Goal: Contribute content

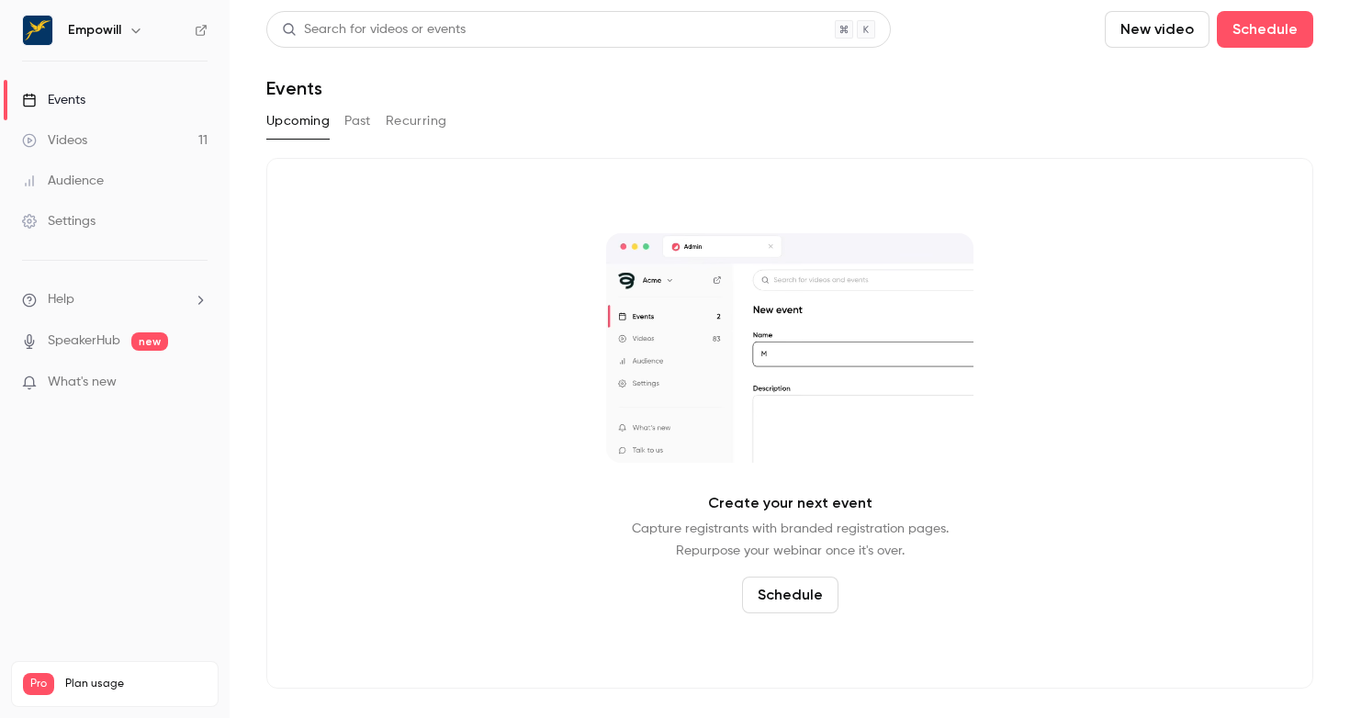
click at [84, 113] on link "Events" at bounding box center [115, 100] width 230 height 40
click at [135, 50] on nav "Empowill Events Videos 11 Audience Settings Help SpeakerHub new What's new Pro …" at bounding box center [115, 359] width 230 height 718
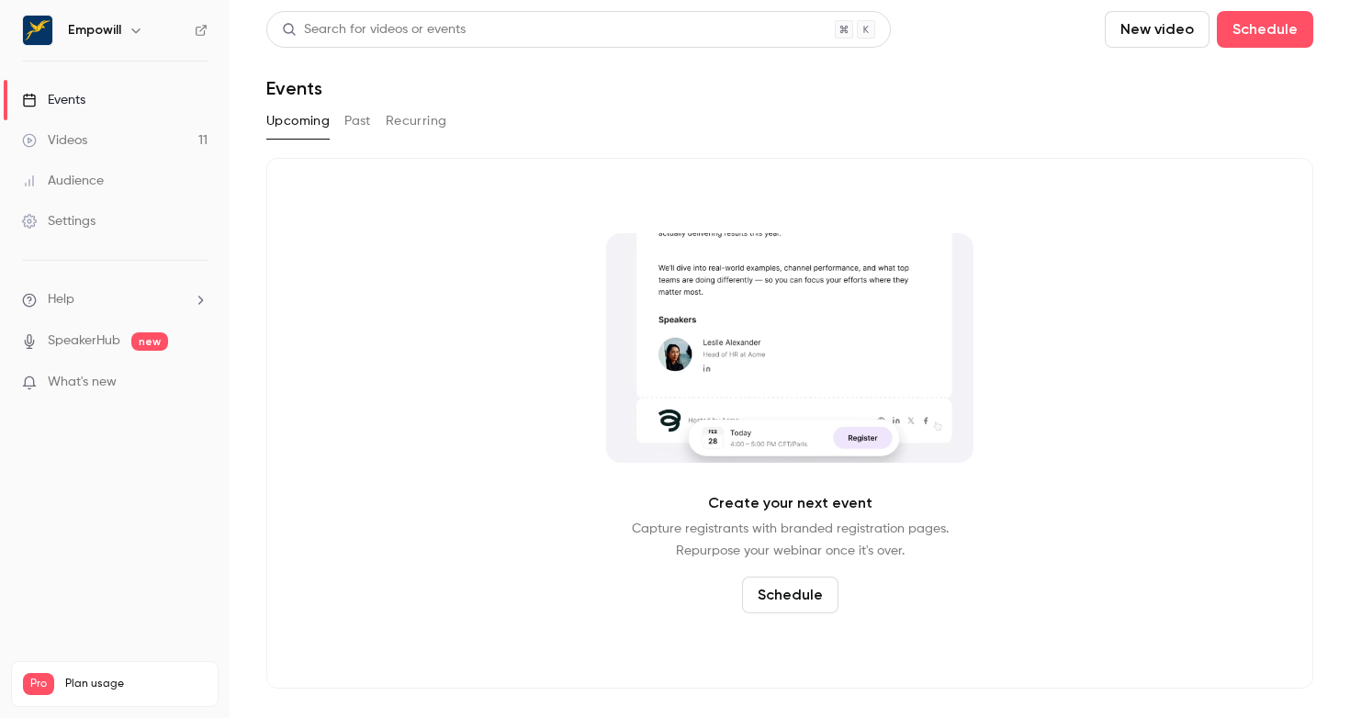
click at [132, 29] on icon "button" at bounding box center [135, 30] width 8 height 5
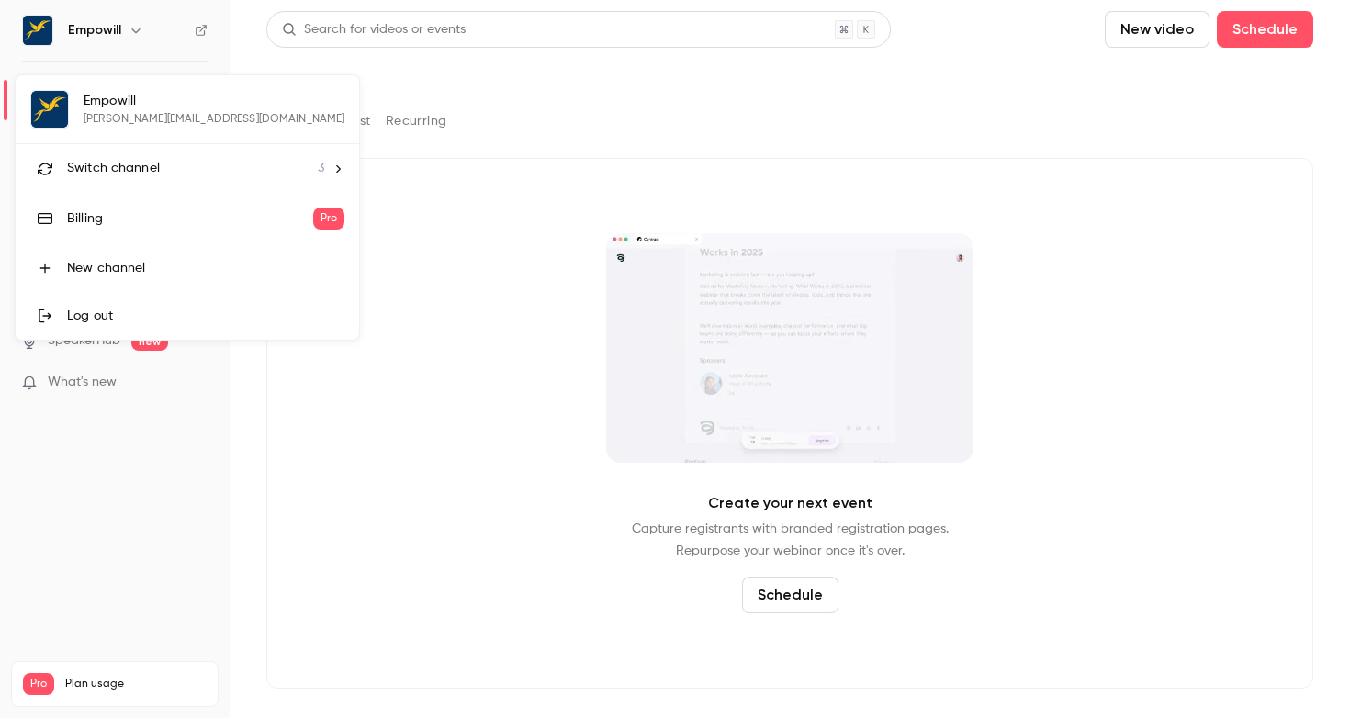
click at [169, 167] on div "Switch channel 3" at bounding box center [195, 168] width 257 height 19
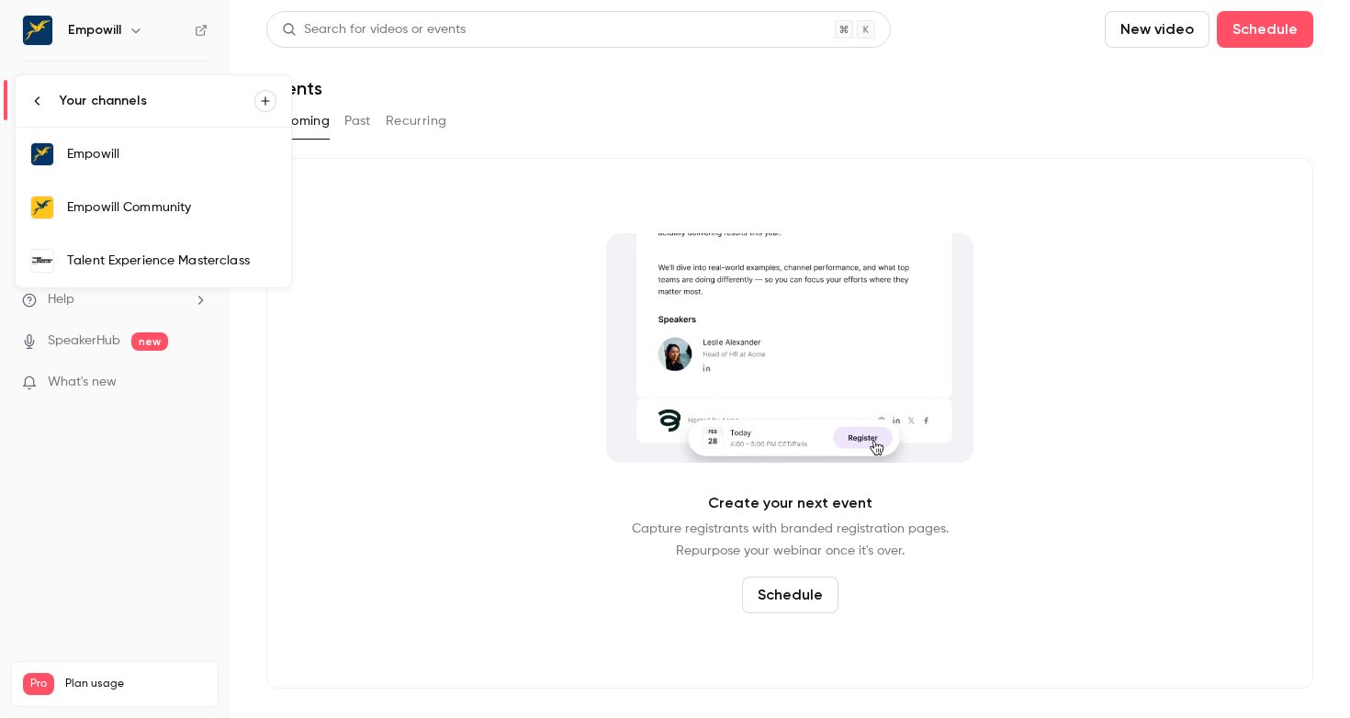
click at [215, 219] on link "Empowill Community" at bounding box center [154, 207] width 276 height 53
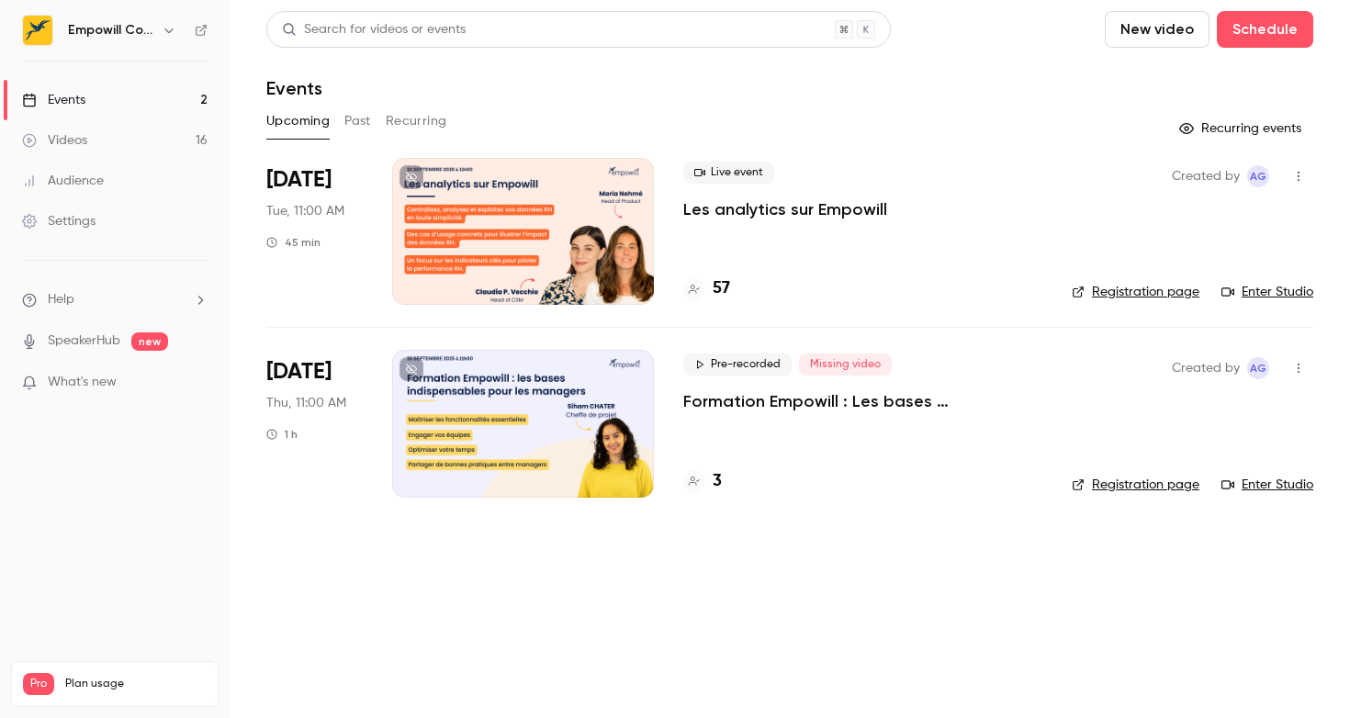
click at [714, 291] on h4 "57" at bounding box center [721, 288] width 17 height 25
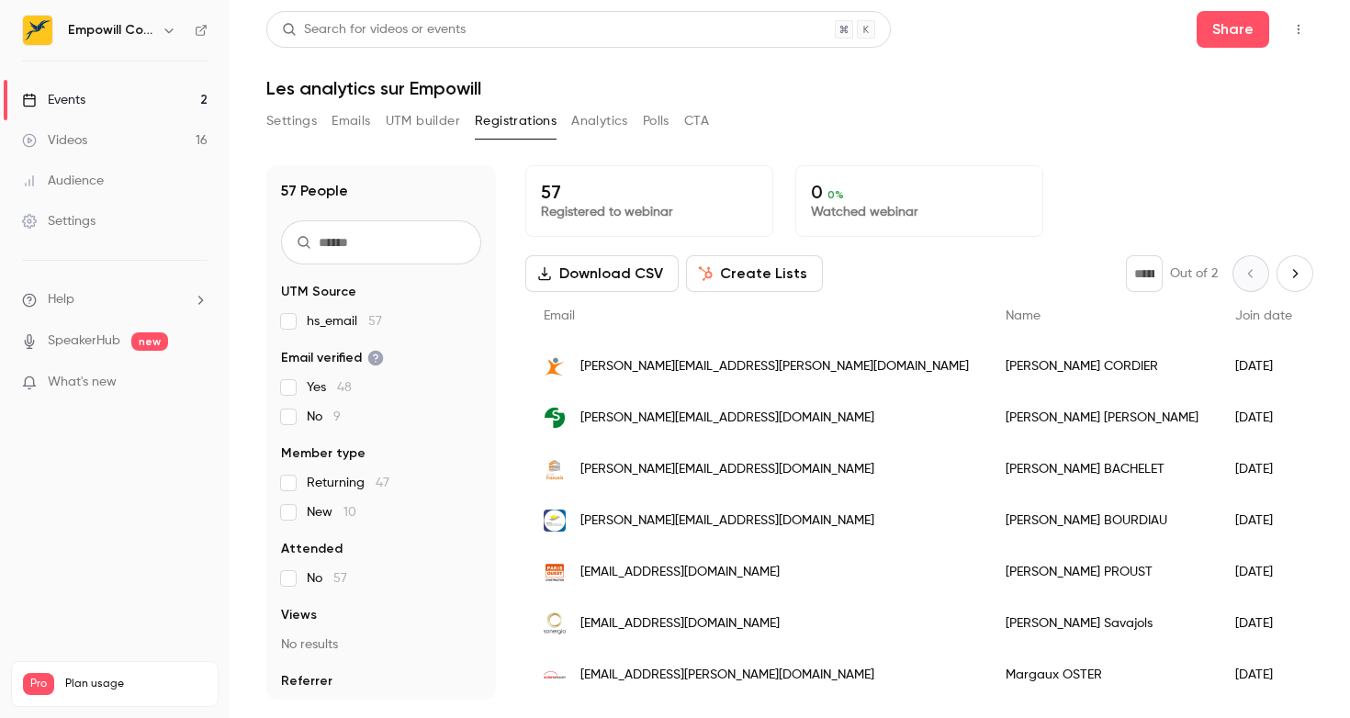
click at [1292, 262] on button "Next page" at bounding box center [1295, 273] width 37 height 37
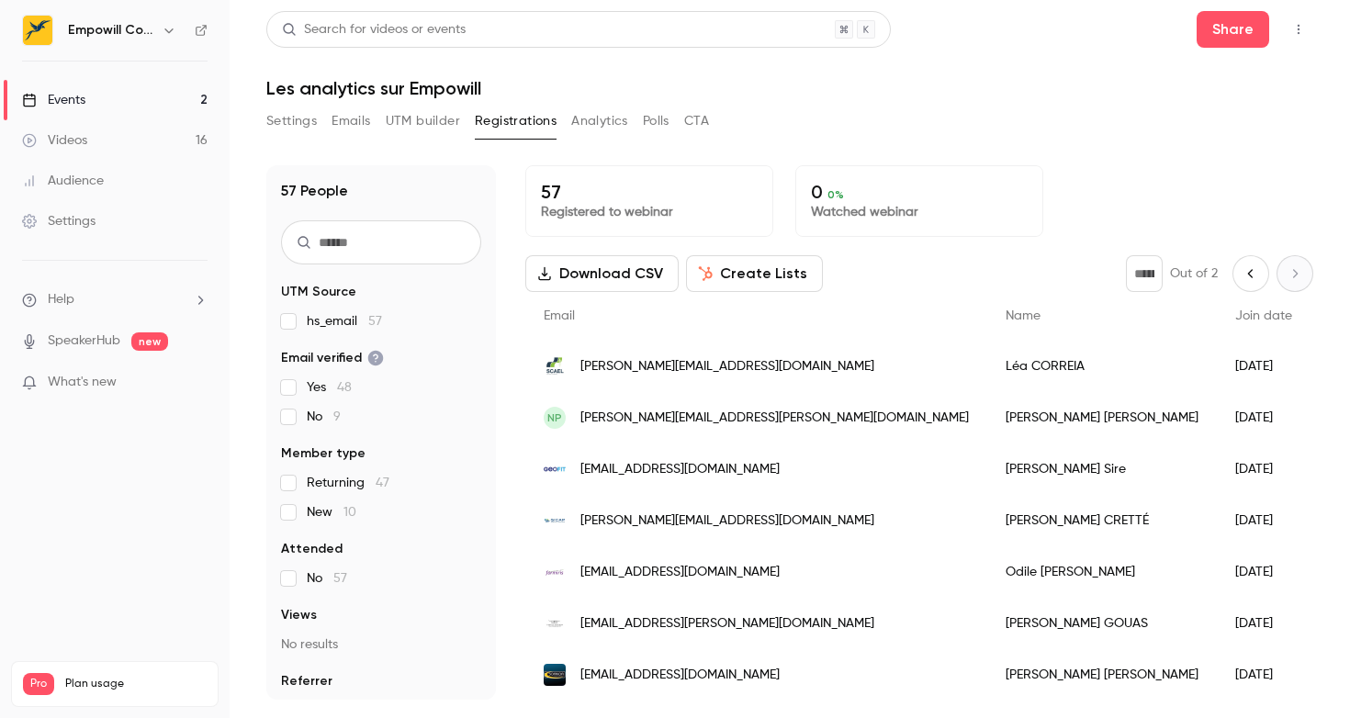
scroll to position [1, 0]
click at [1246, 276] on icon "Previous page" at bounding box center [1251, 272] width 20 height 15
type input "*"
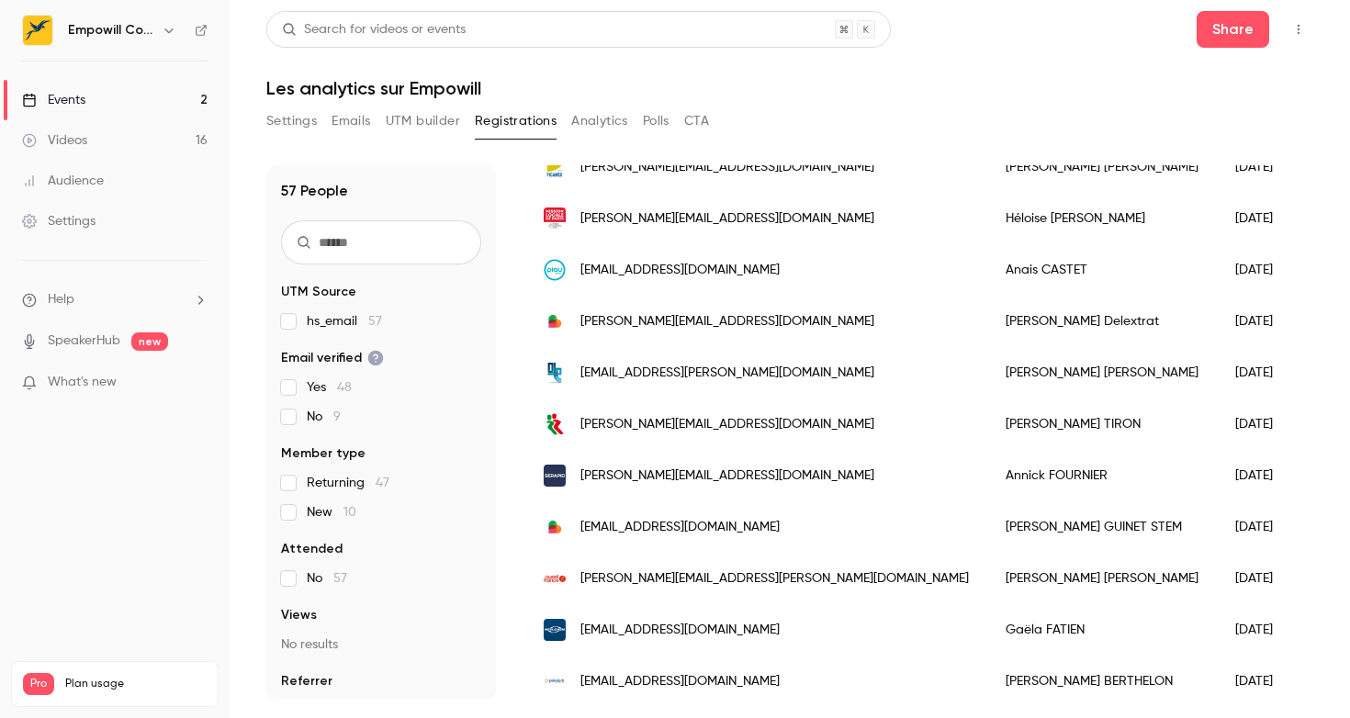
scroll to position [0, 0]
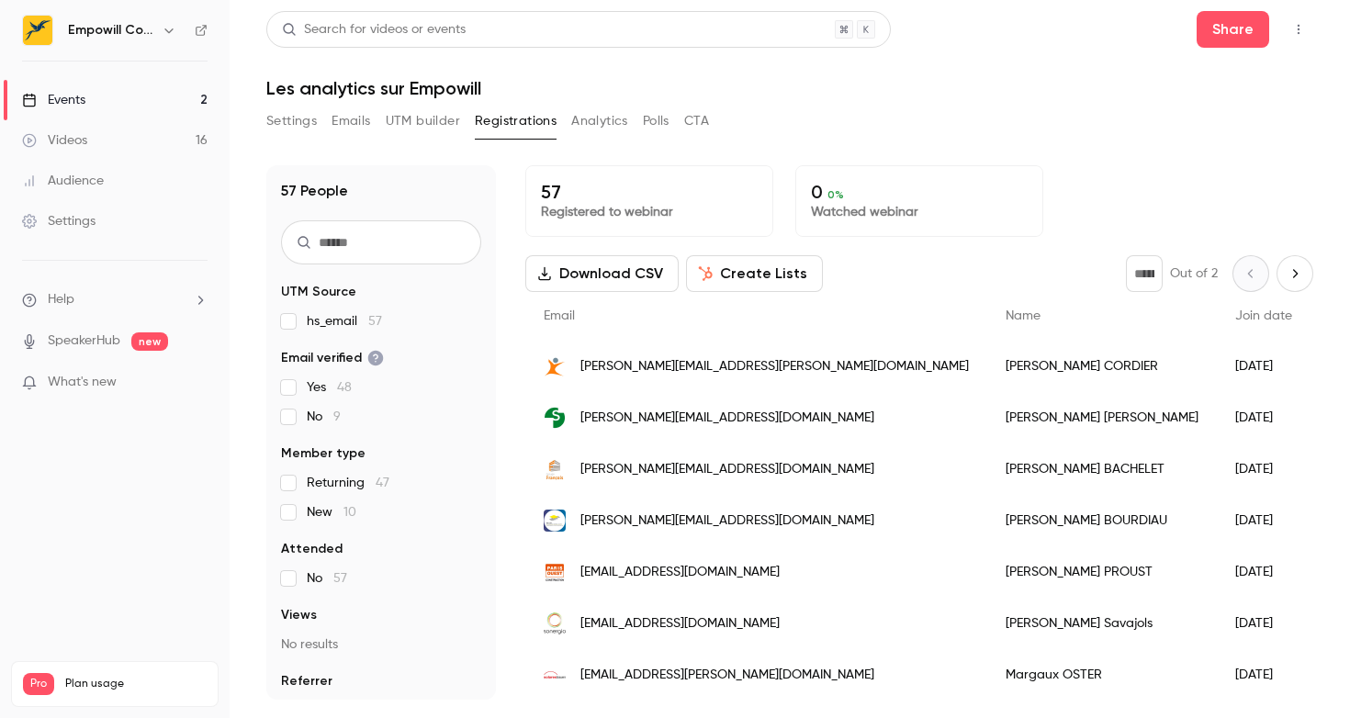
click at [143, 96] on link "Events 2" at bounding box center [115, 100] width 230 height 40
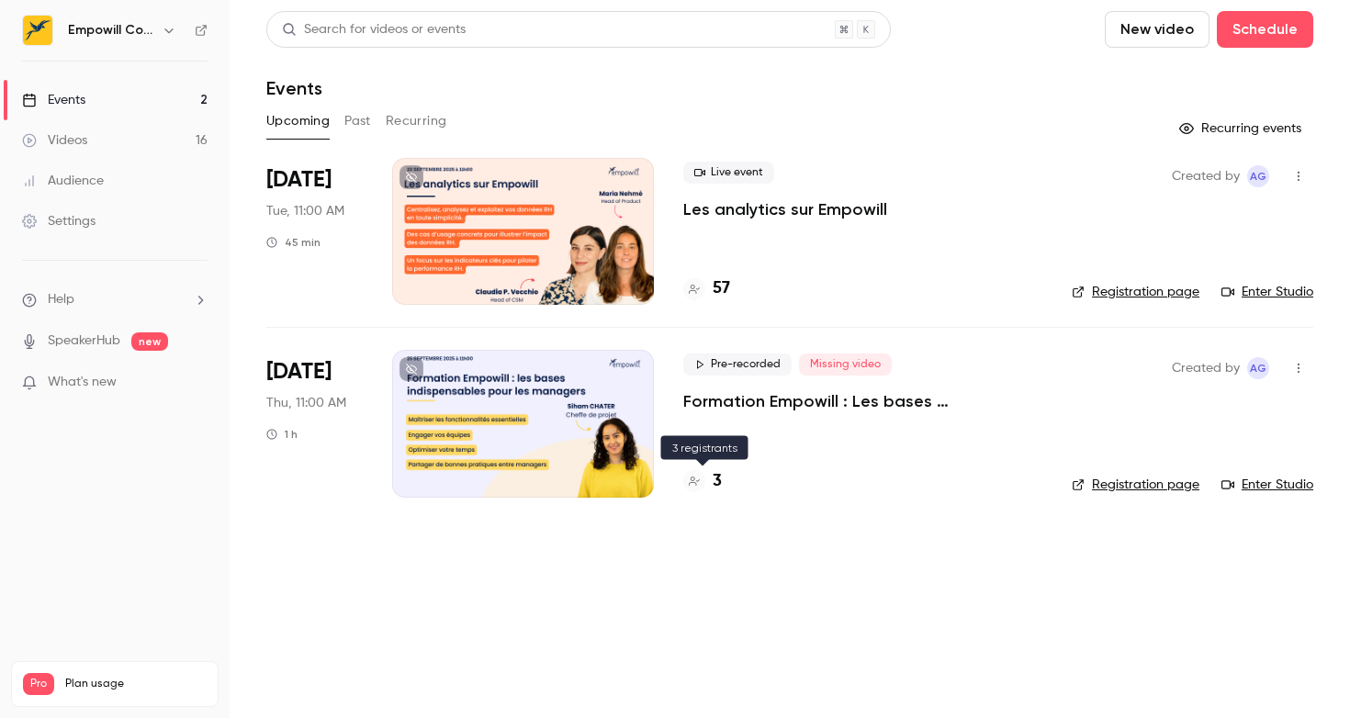
click at [718, 481] on h4 "3" at bounding box center [717, 481] width 9 height 25
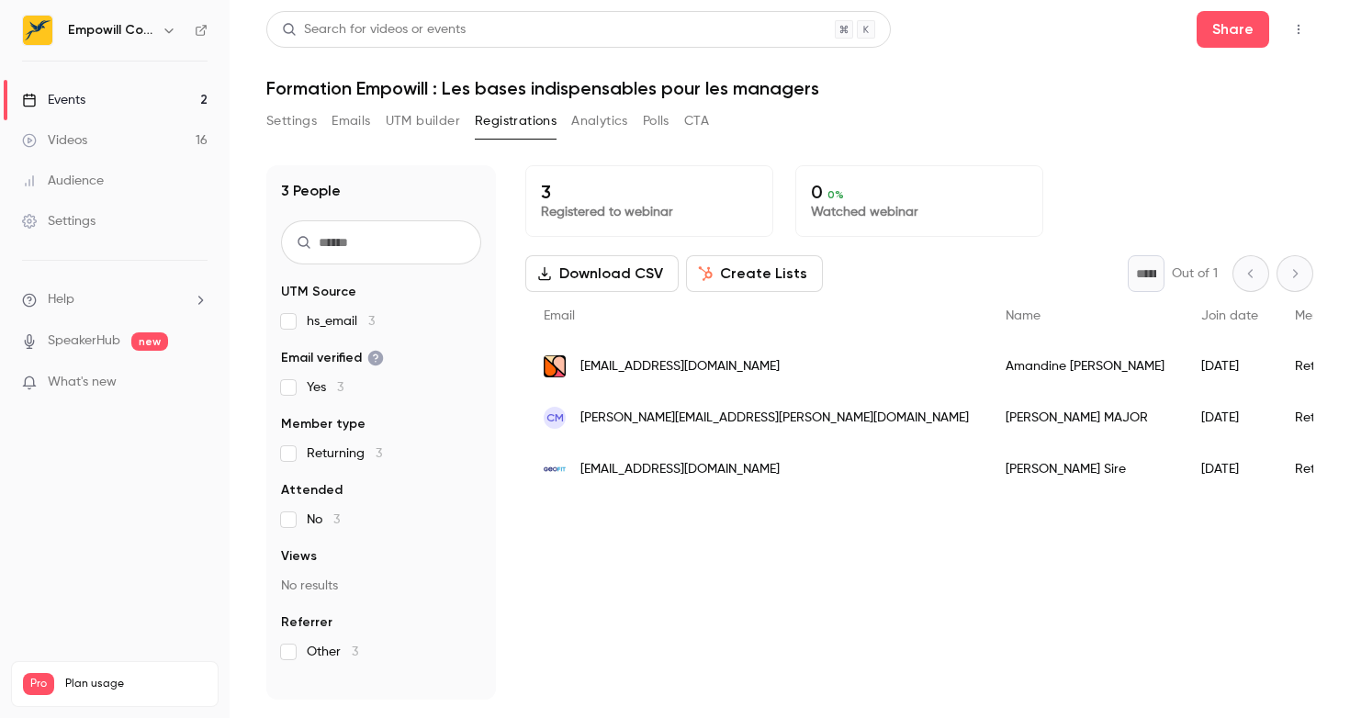
click at [111, 112] on link "Events 2" at bounding box center [115, 100] width 230 height 40
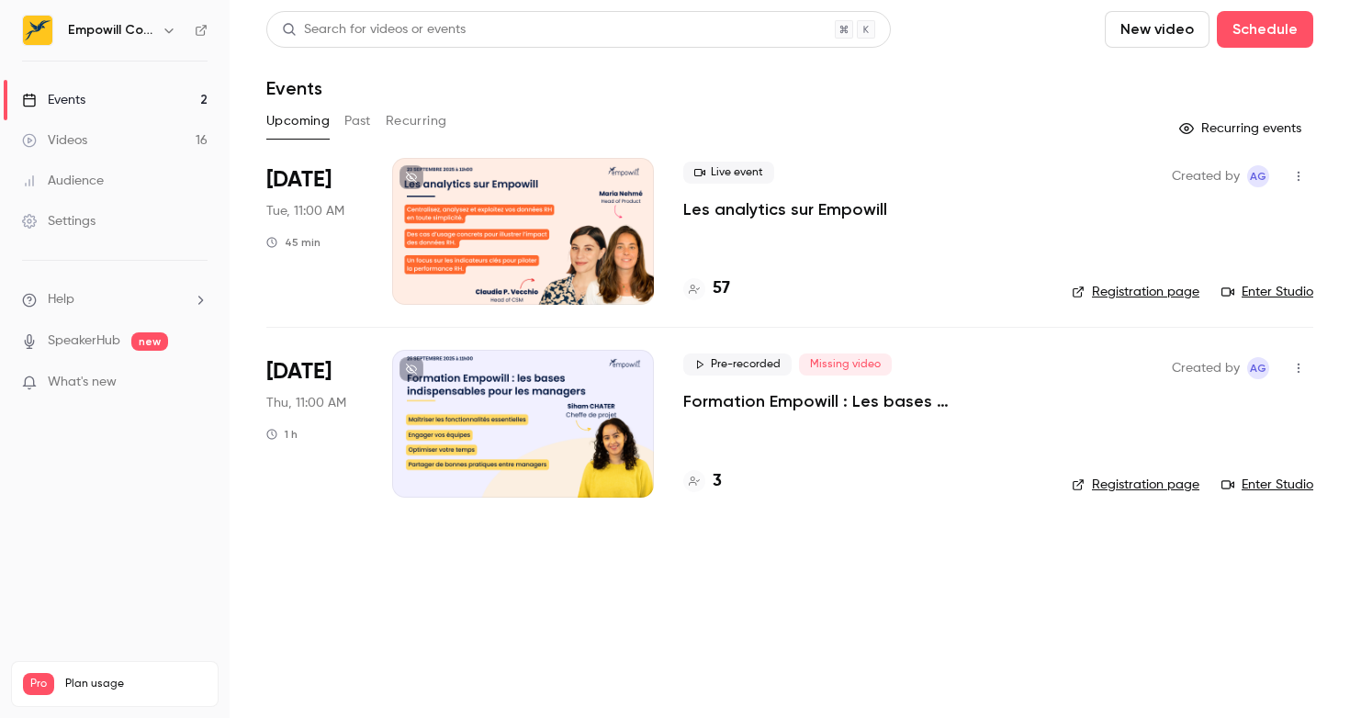
click at [831, 359] on span "Missing video" at bounding box center [845, 365] width 93 height 22
click at [1297, 368] on icon "button" at bounding box center [1298, 368] width 15 height 13
click at [903, 430] on div at bounding box center [675, 359] width 1350 height 718
click at [760, 404] on p "Formation Empowill : Les bases indispensables pour les managers" at bounding box center [862, 401] width 359 height 22
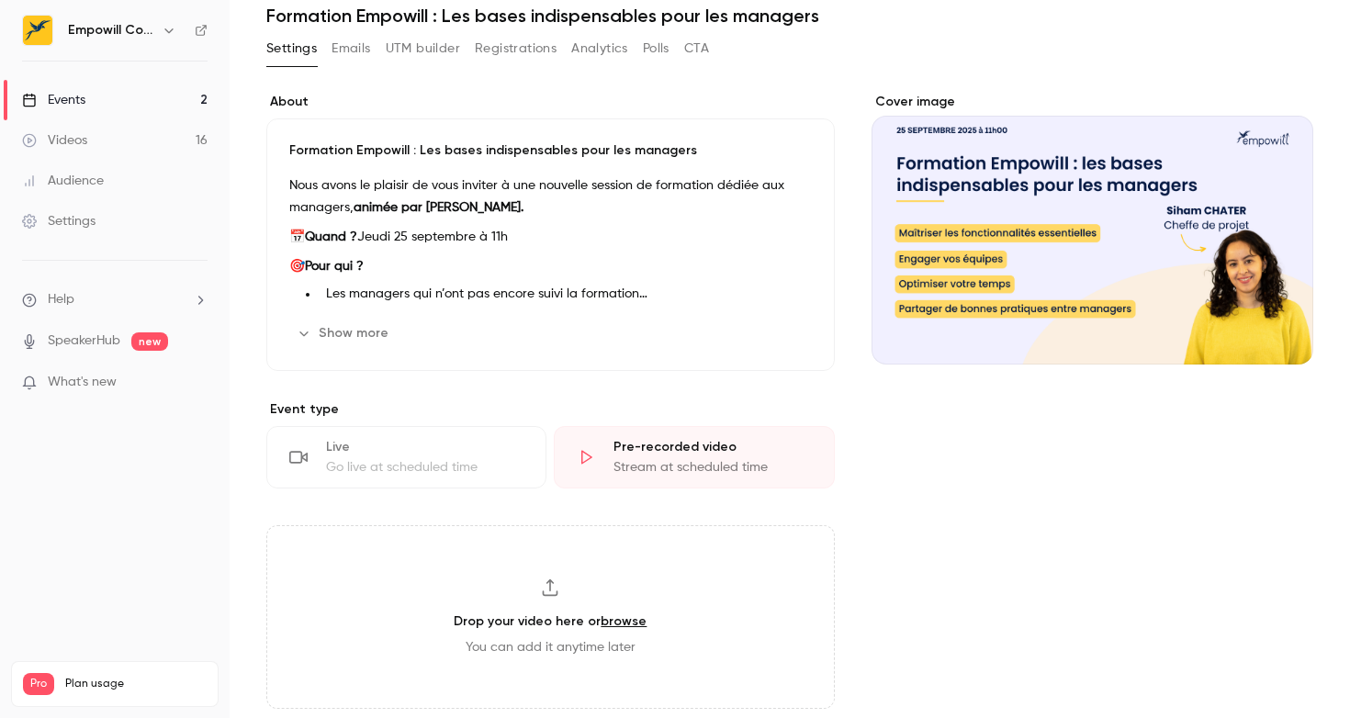
scroll to position [73, 0]
click at [665, 447] on div "Pre-recorded video" at bounding box center [711, 446] width 197 height 18
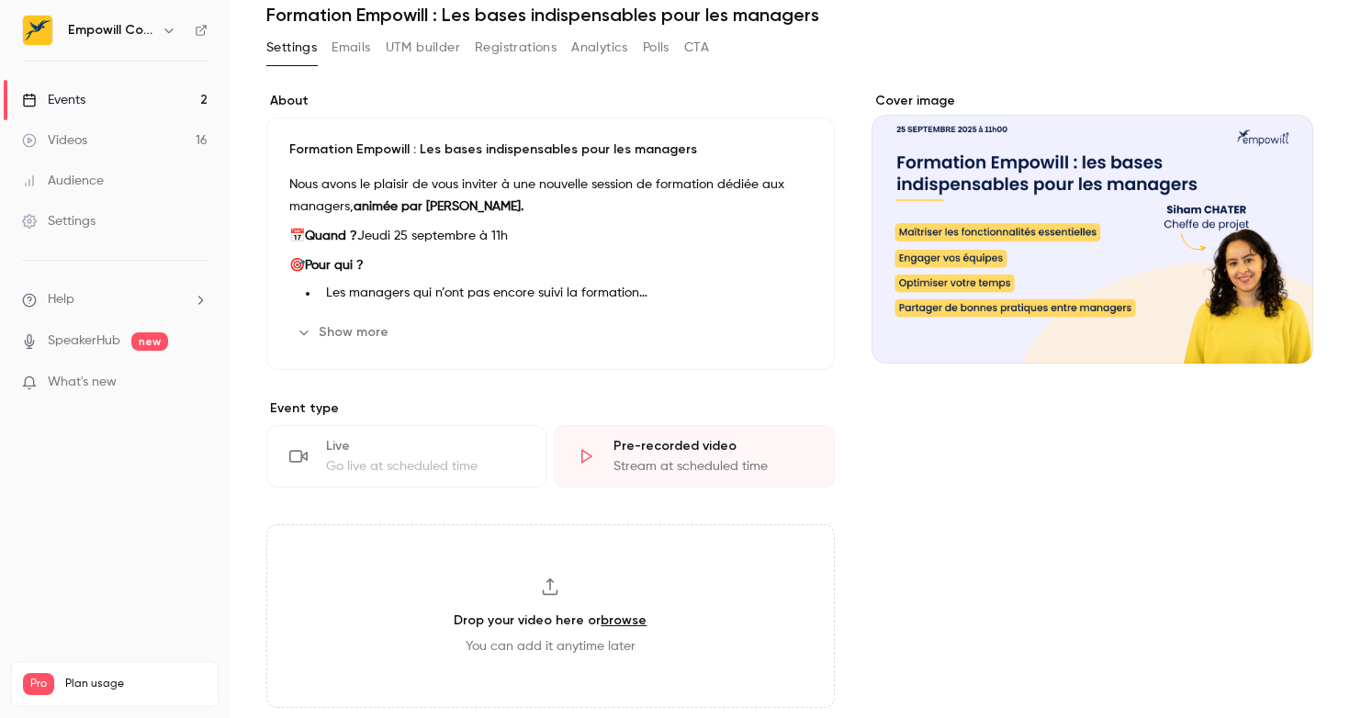
click at [665, 447] on div "Pre-recorded video" at bounding box center [711, 446] width 197 height 18
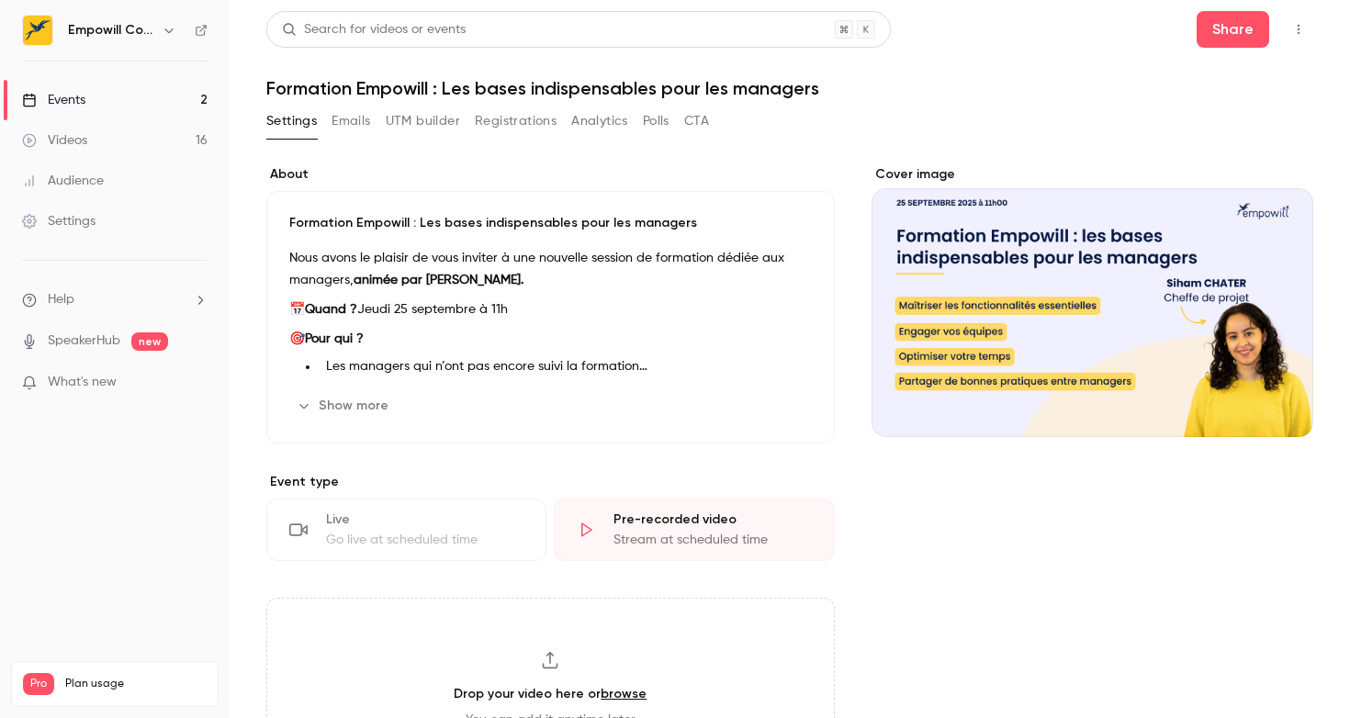
click at [1306, 18] on button "button" at bounding box center [1298, 29] width 29 height 29
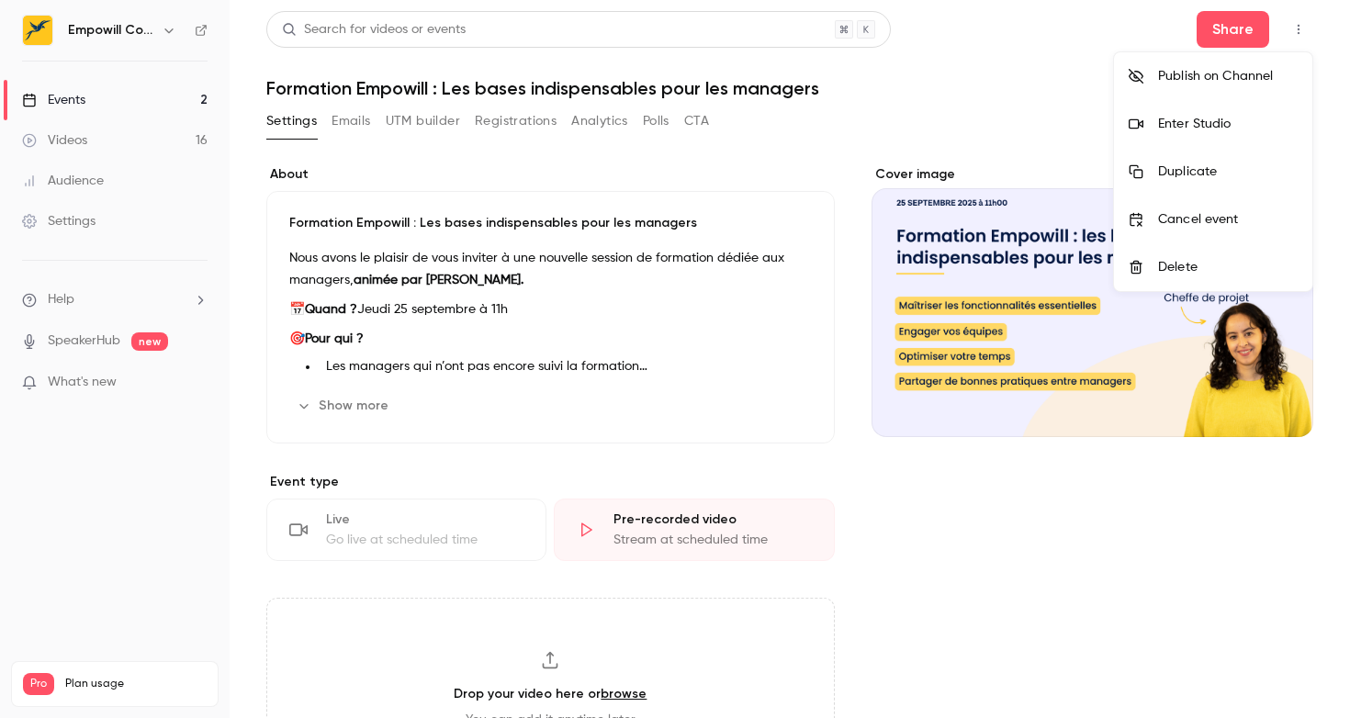
click at [841, 143] on div at bounding box center [675, 359] width 1350 height 718
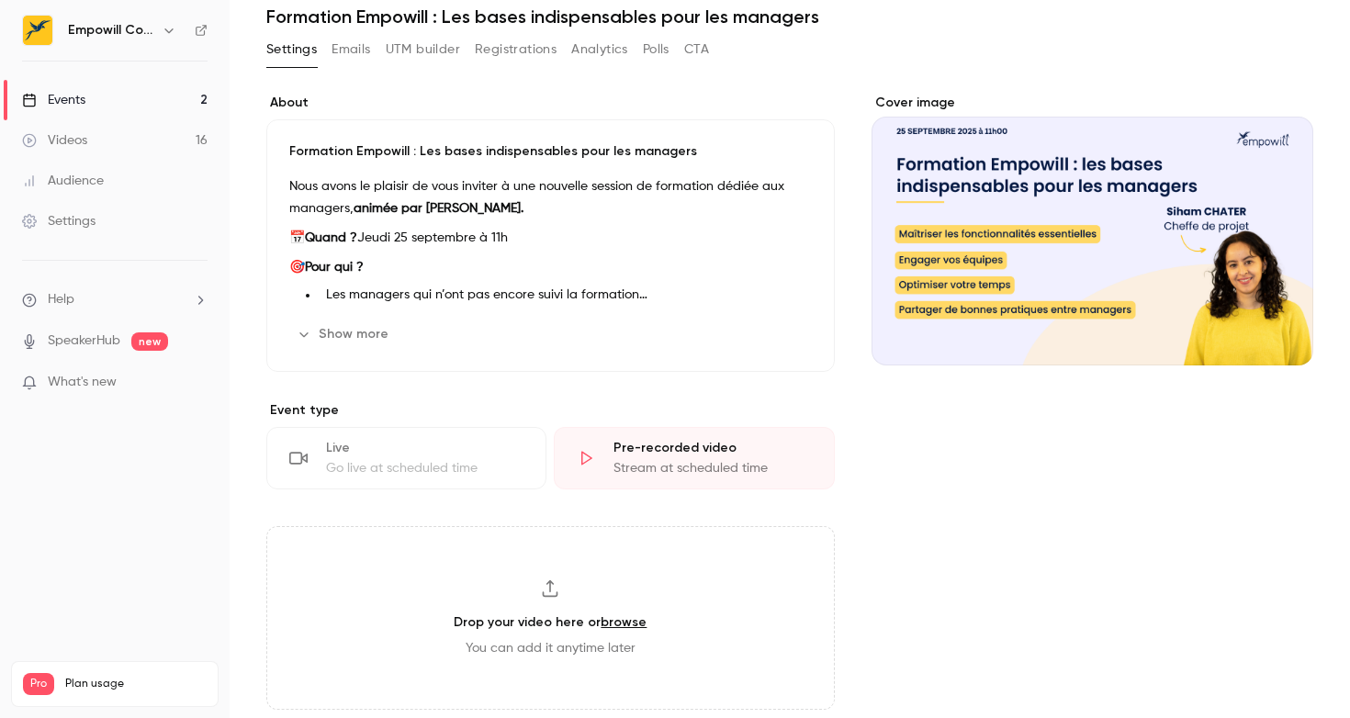
scroll to position [107, 0]
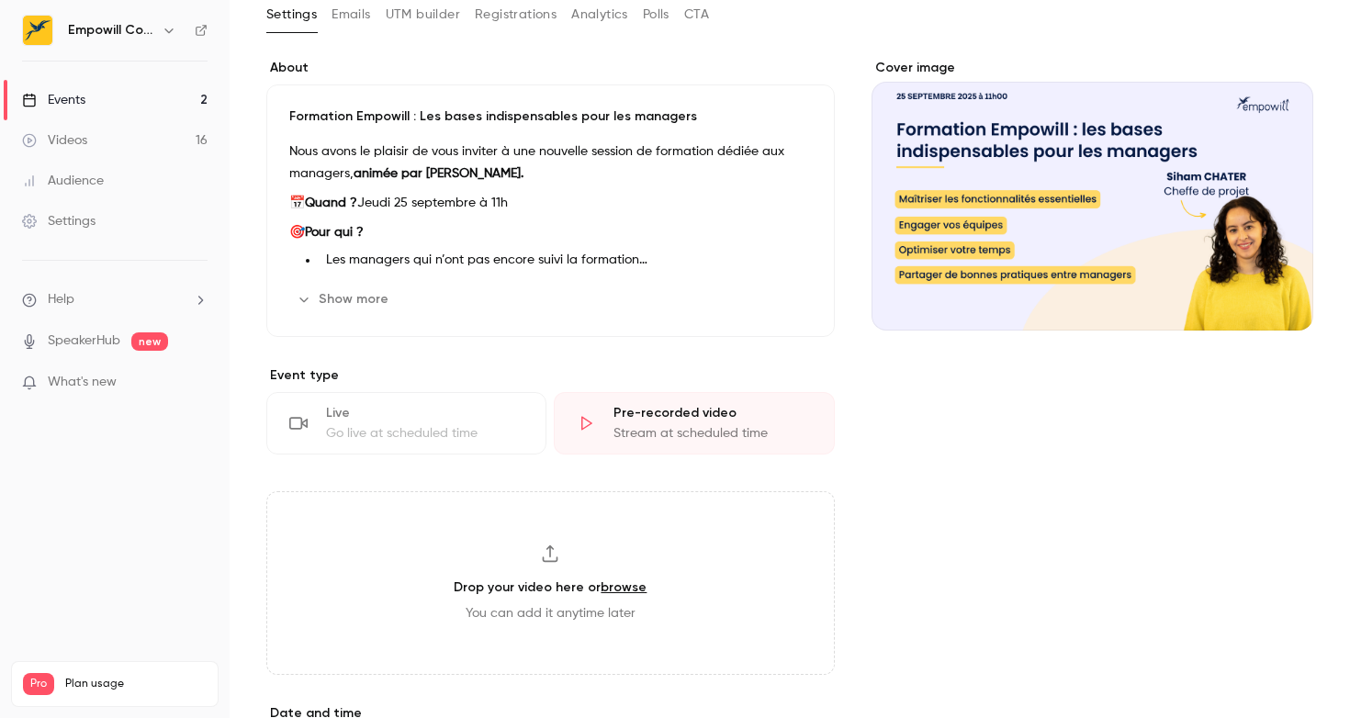
click at [589, 411] on div "Pre-recorded video Stream at scheduled time" at bounding box center [694, 423] width 280 height 62
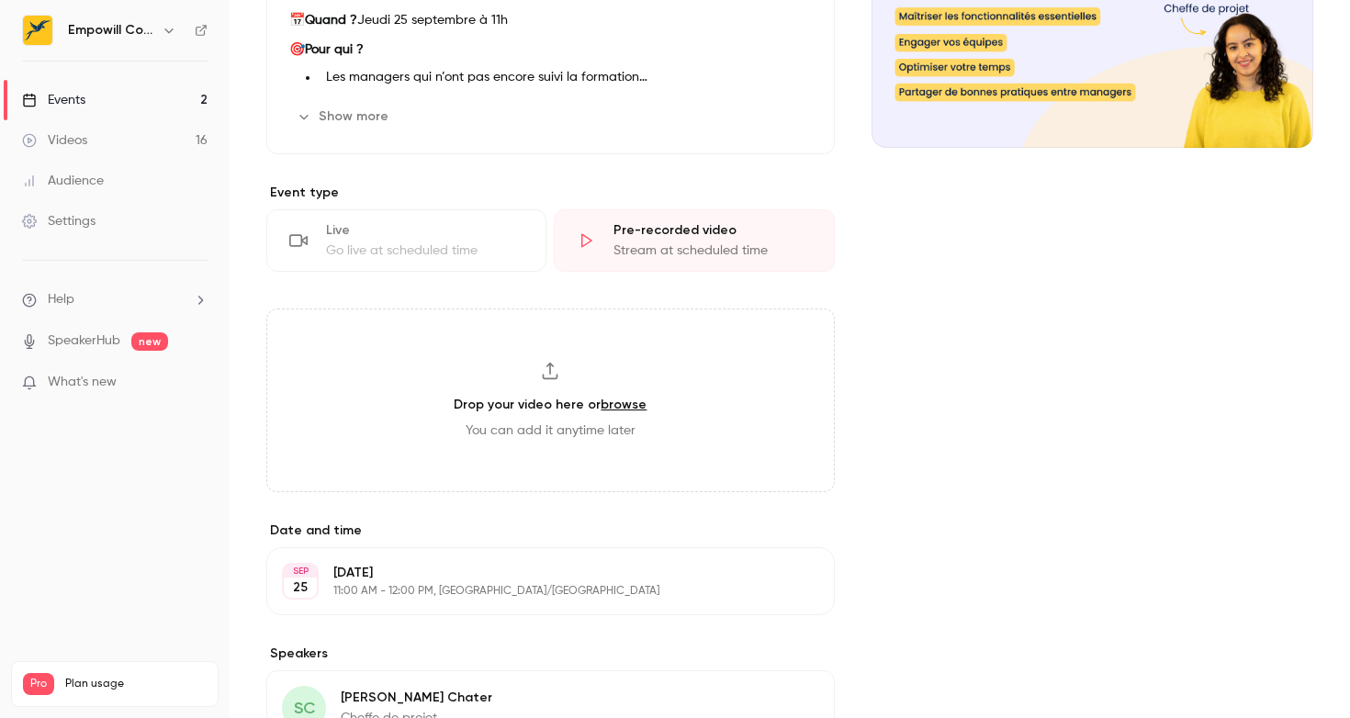
scroll to position [291, 0]
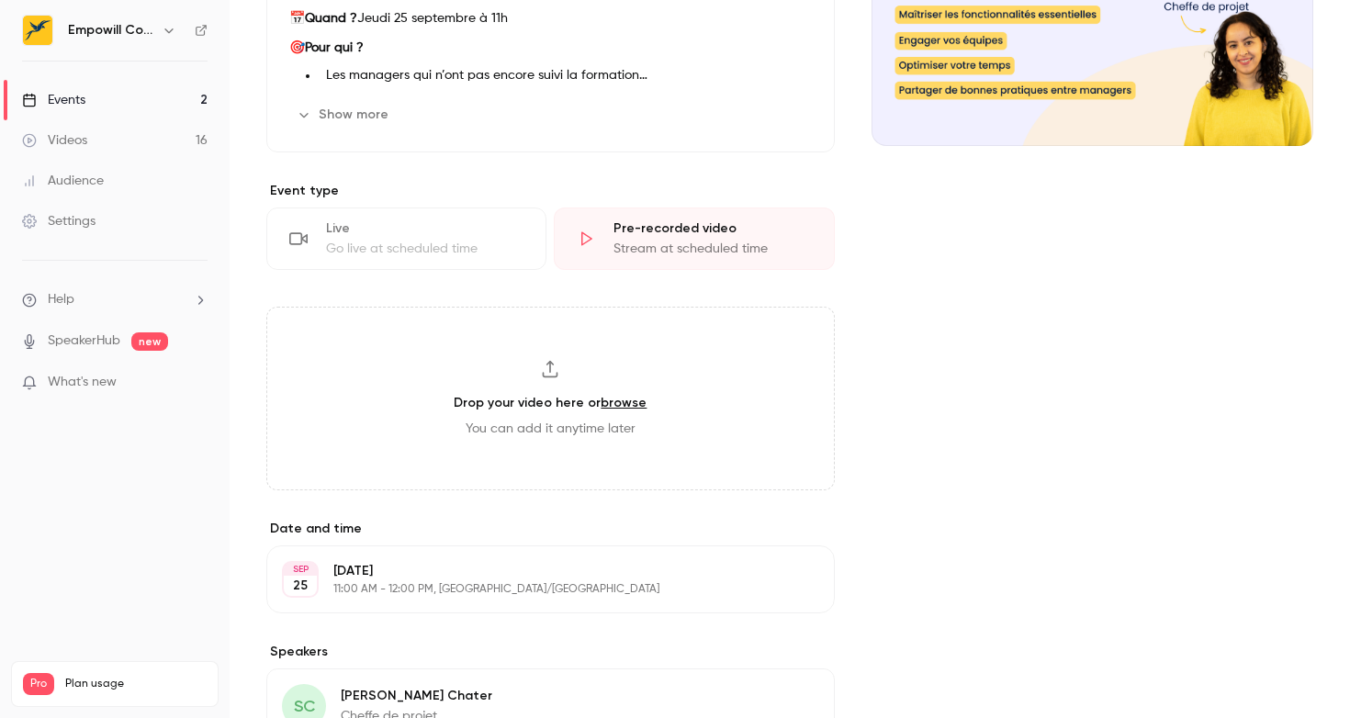
click at [627, 385] on div "Drop your video here or browse You can add it anytime later" at bounding box center [550, 399] width 568 height 184
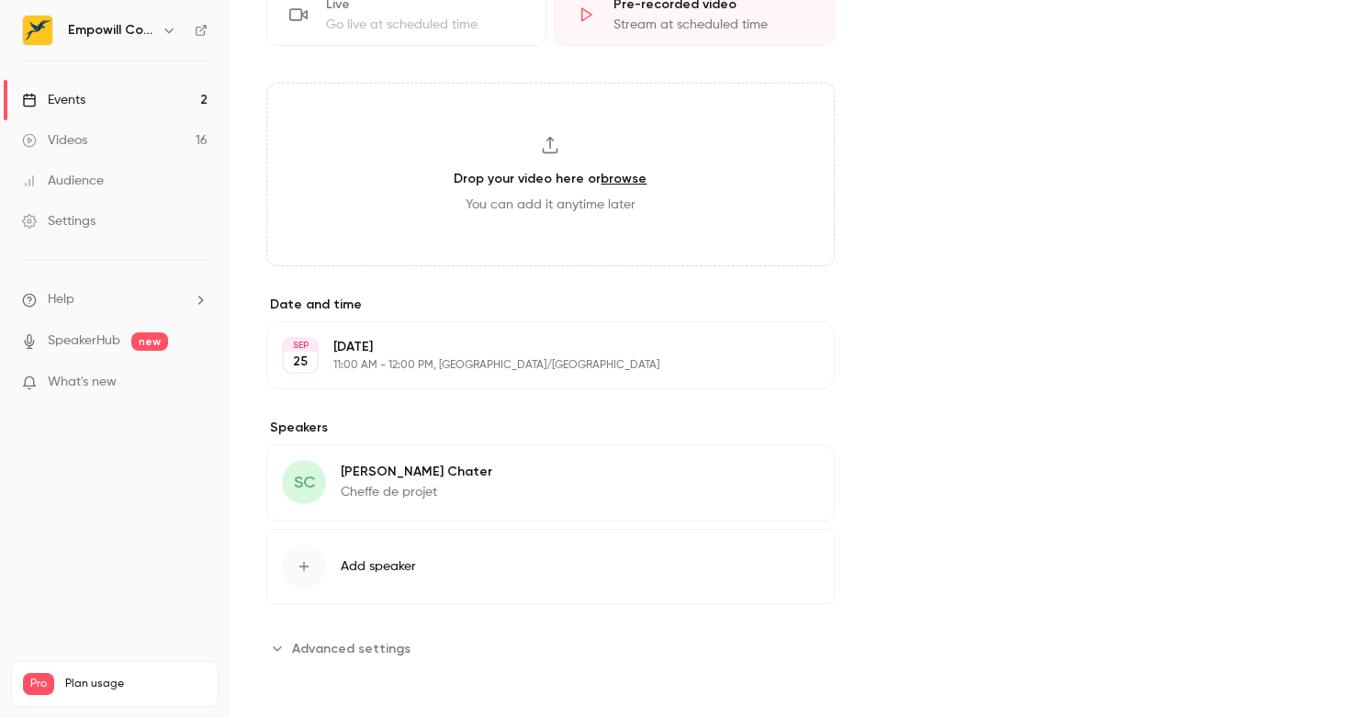
scroll to position [0, 0]
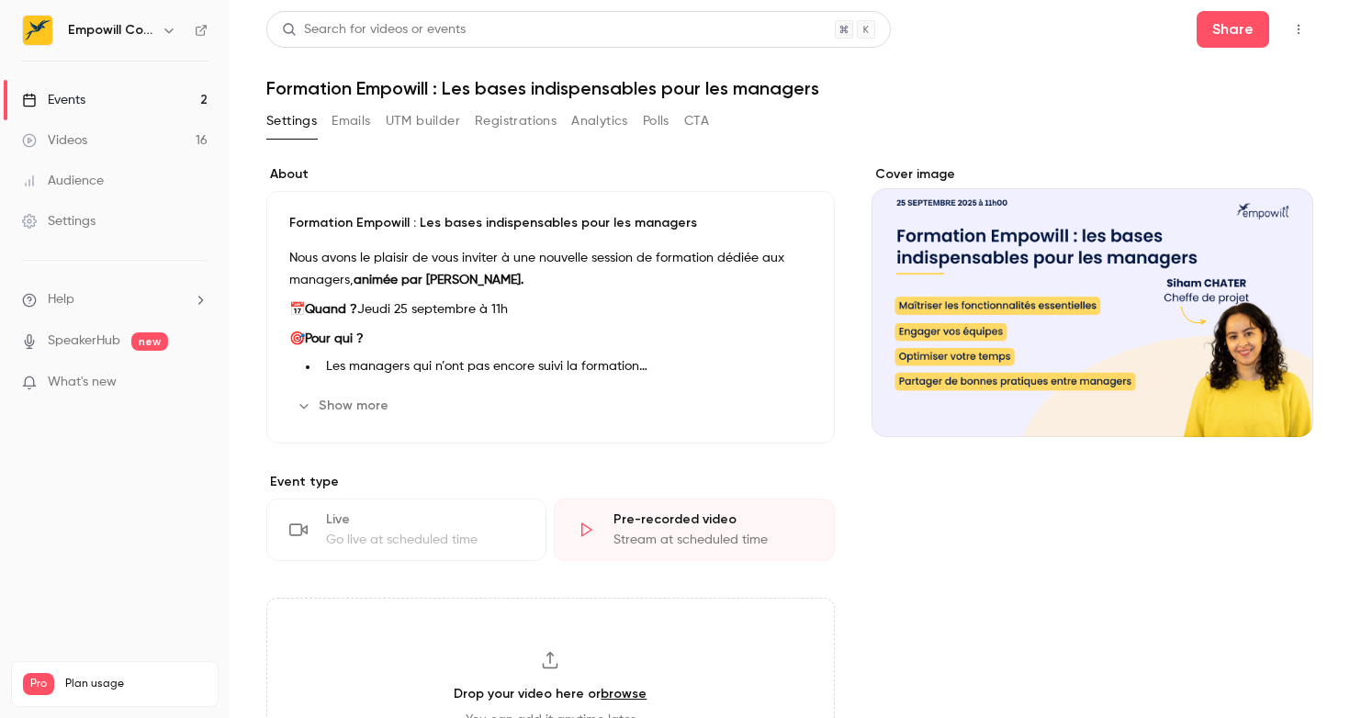
click at [169, 94] on link "Events 2" at bounding box center [115, 100] width 230 height 40
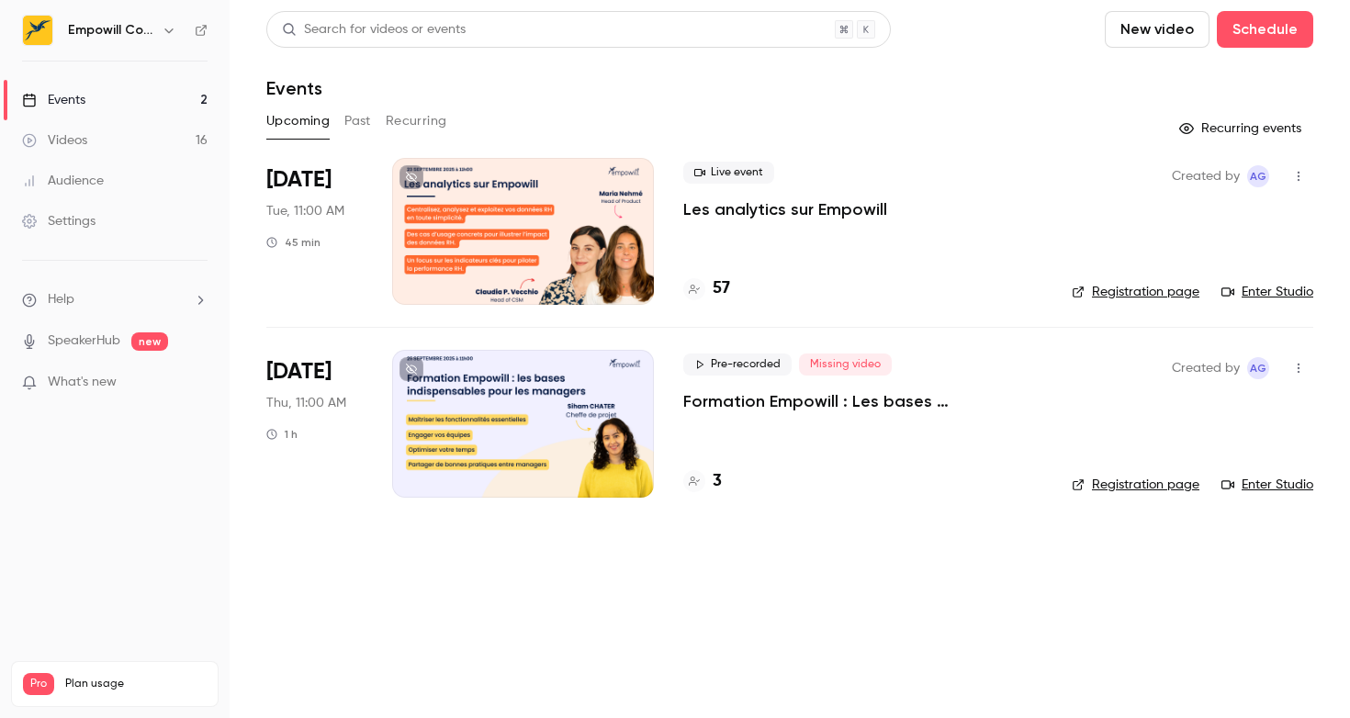
click at [366, 120] on button "Past" at bounding box center [357, 121] width 27 height 29
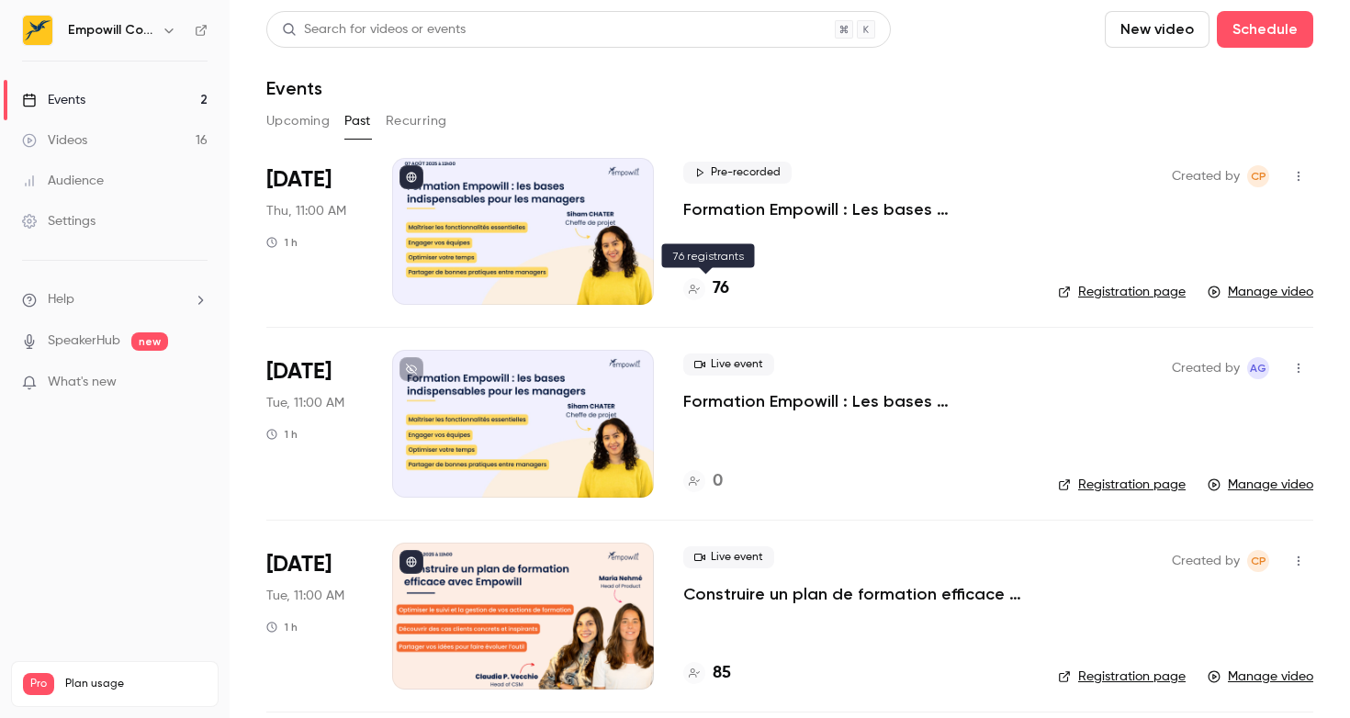
click at [722, 292] on h4 "76" at bounding box center [721, 288] width 17 height 25
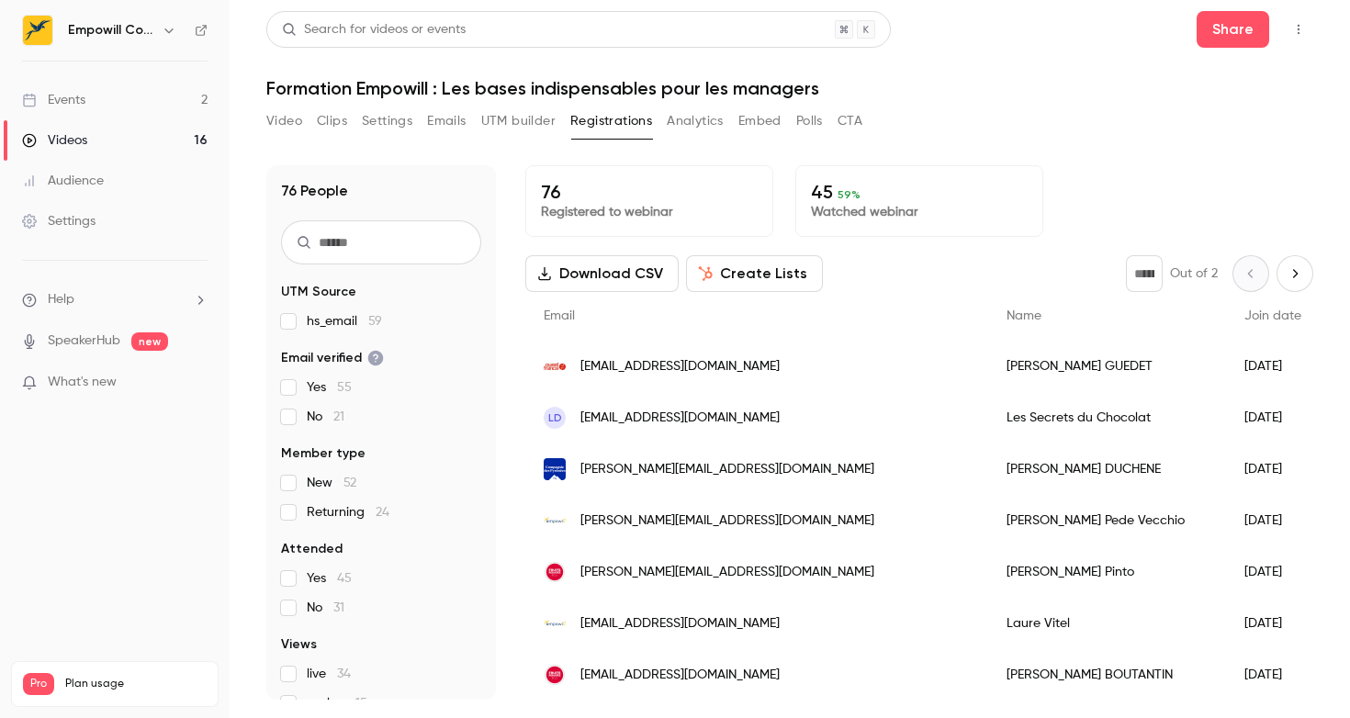
click at [284, 124] on button "Video" at bounding box center [284, 121] width 36 height 29
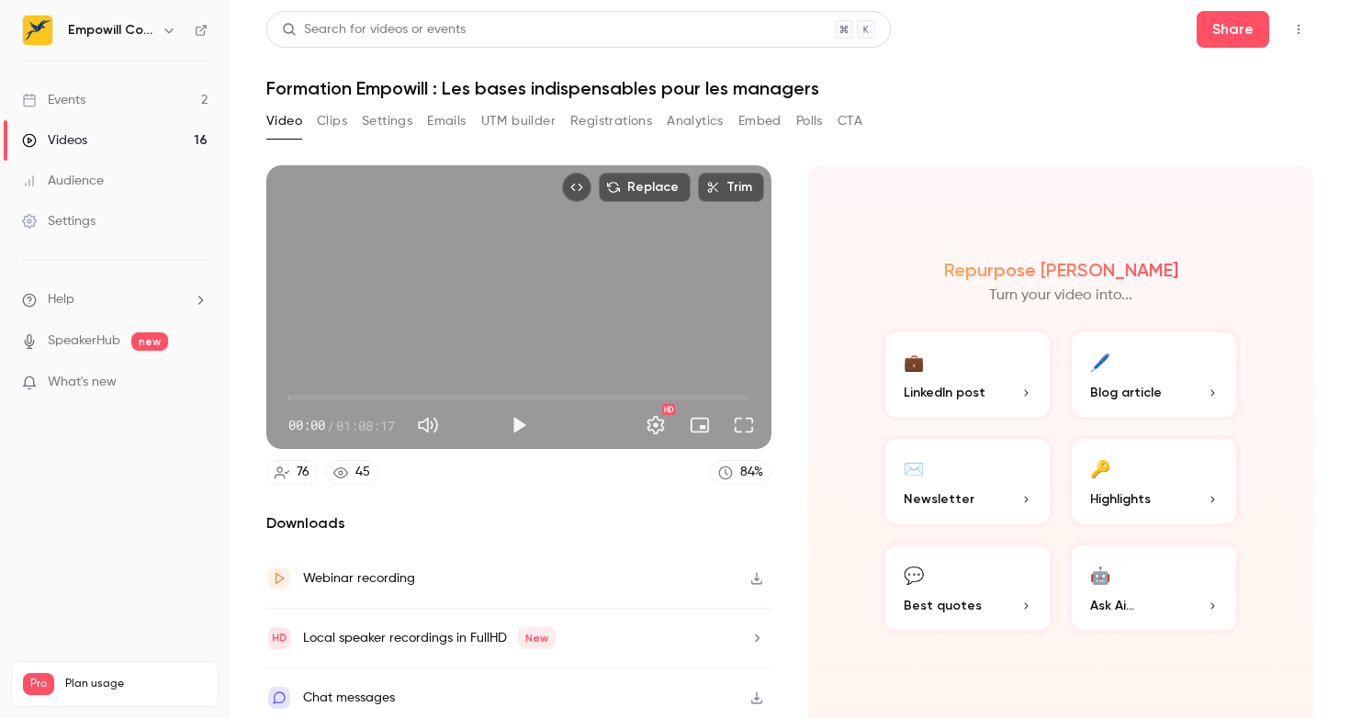
scroll to position [9, 0]
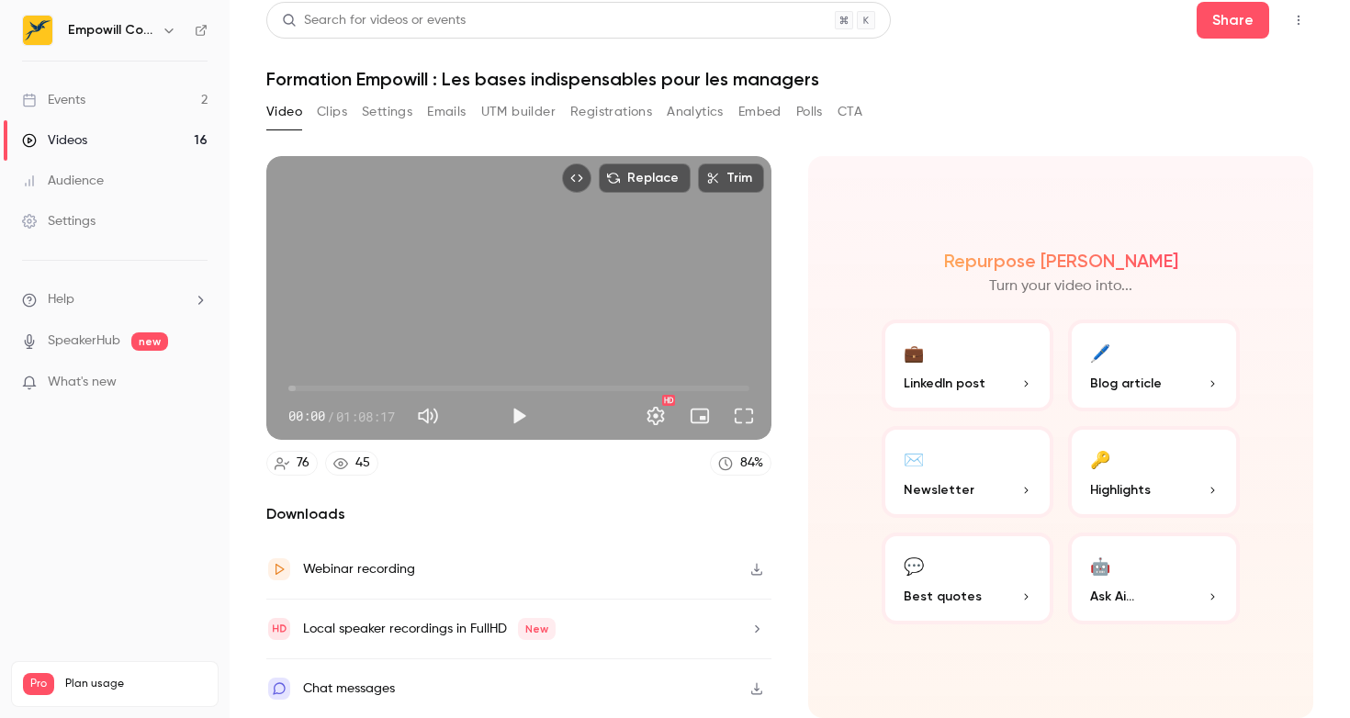
click at [751, 571] on icon "button" at bounding box center [756, 569] width 15 height 13
click at [138, 102] on link "Events 2" at bounding box center [115, 100] width 230 height 40
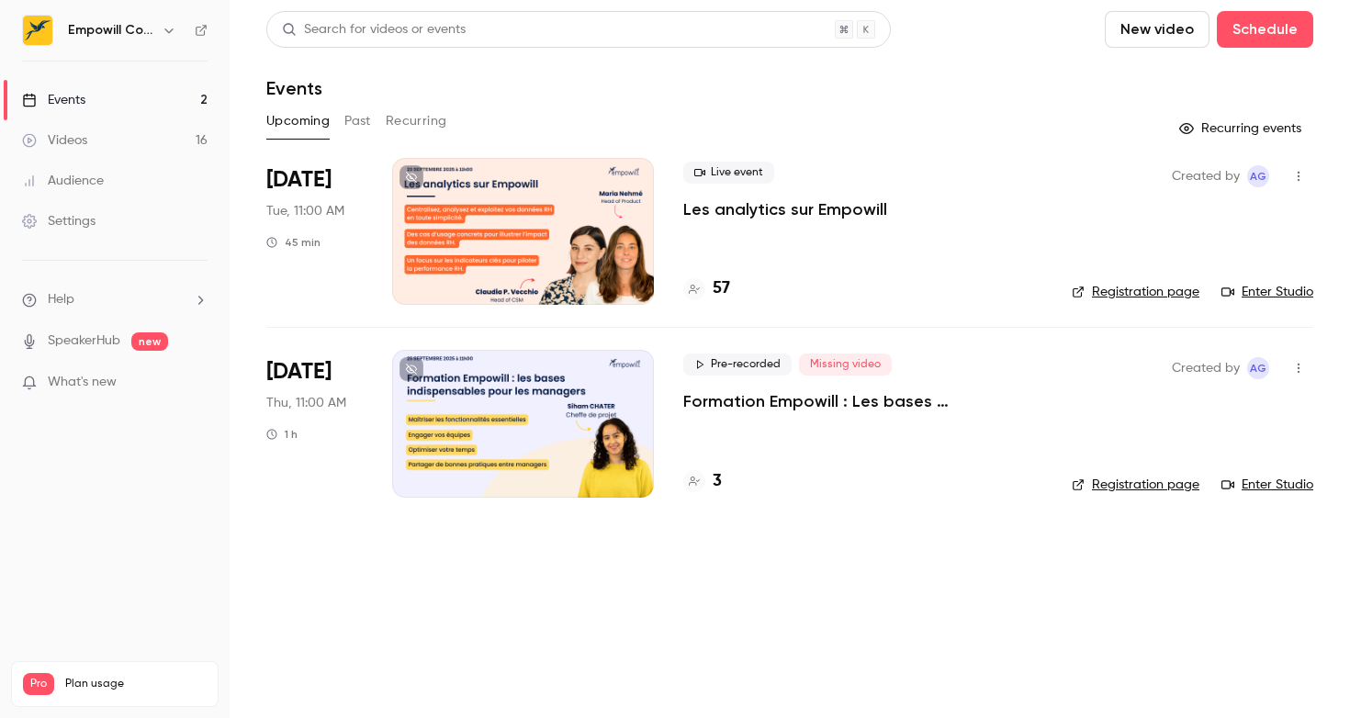
click at [887, 418] on div "Pre-recorded Missing video Formation Empowill : Les bases indispensables pour l…" at bounding box center [862, 423] width 359 height 147
click at [713, 475] on h4 "3" at bounding box center [717, 481] width 9 height 25
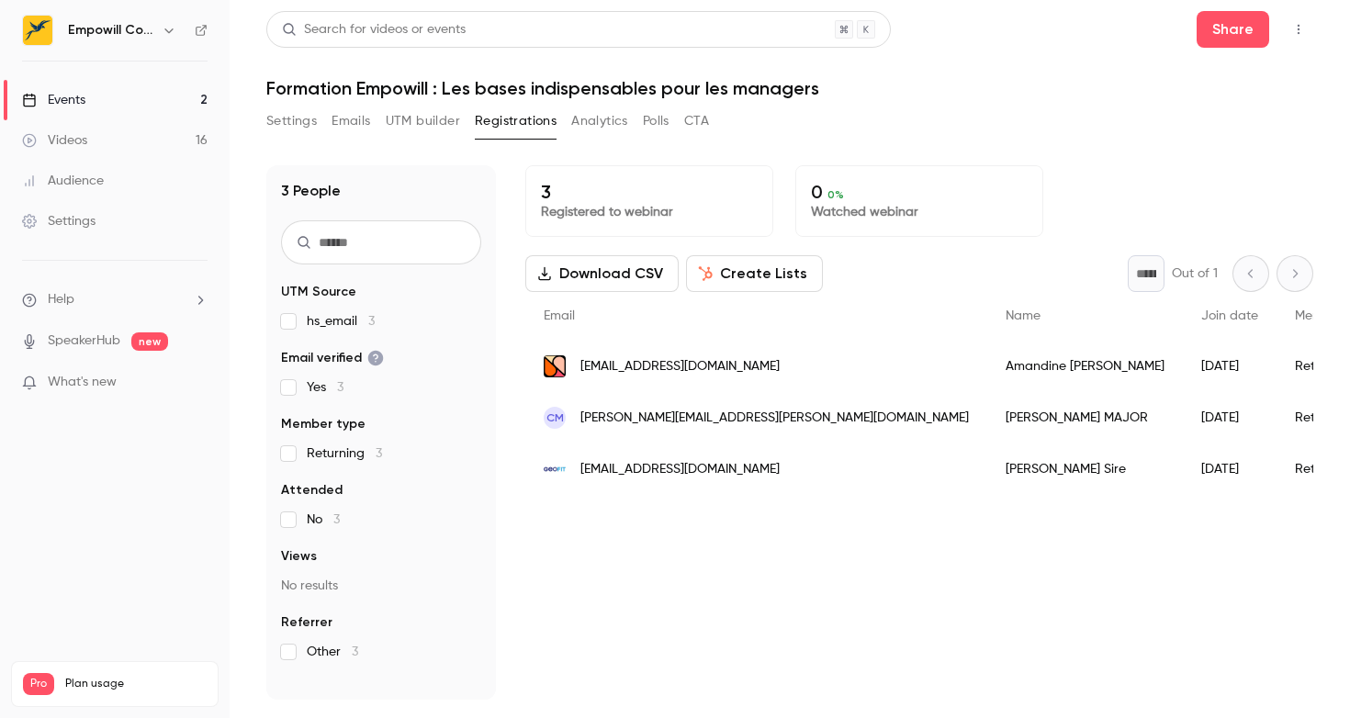
click at [279, 117] on button "Settings" at bounding box center [291, 121] width 51 height 29
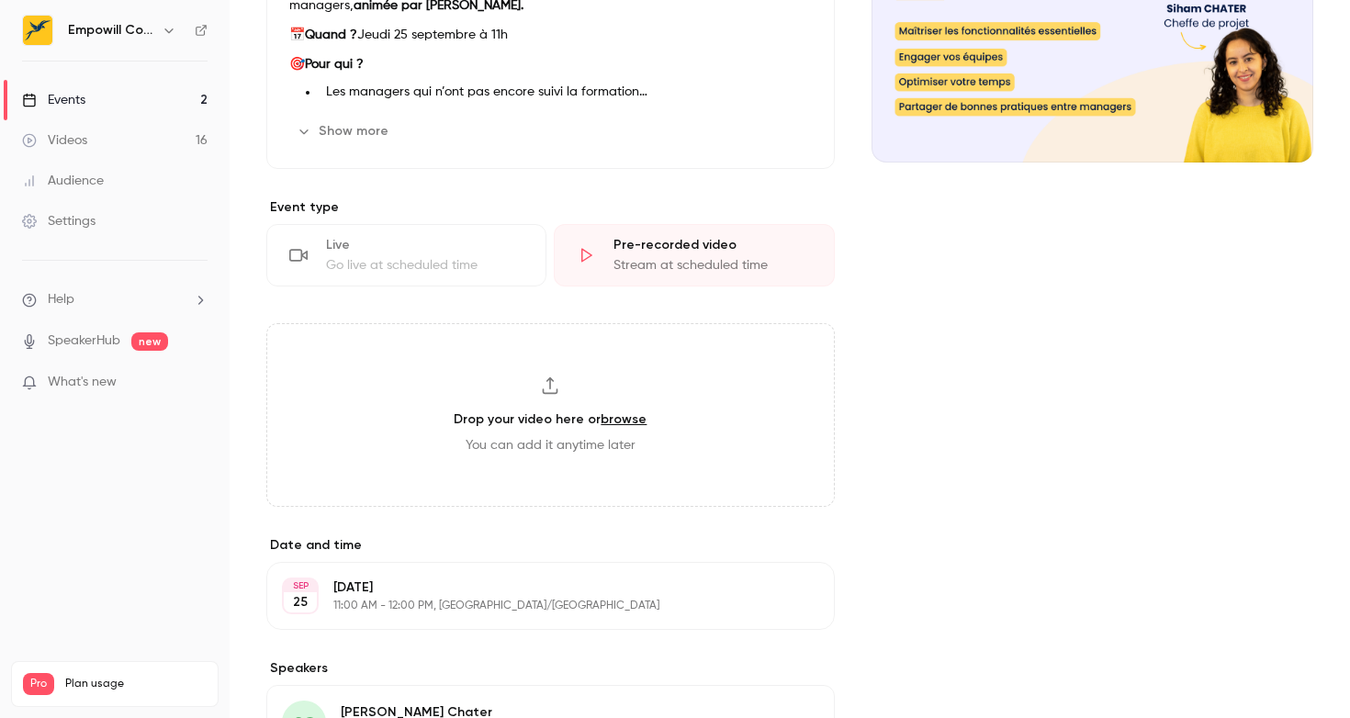
scroll to position [343, 0]
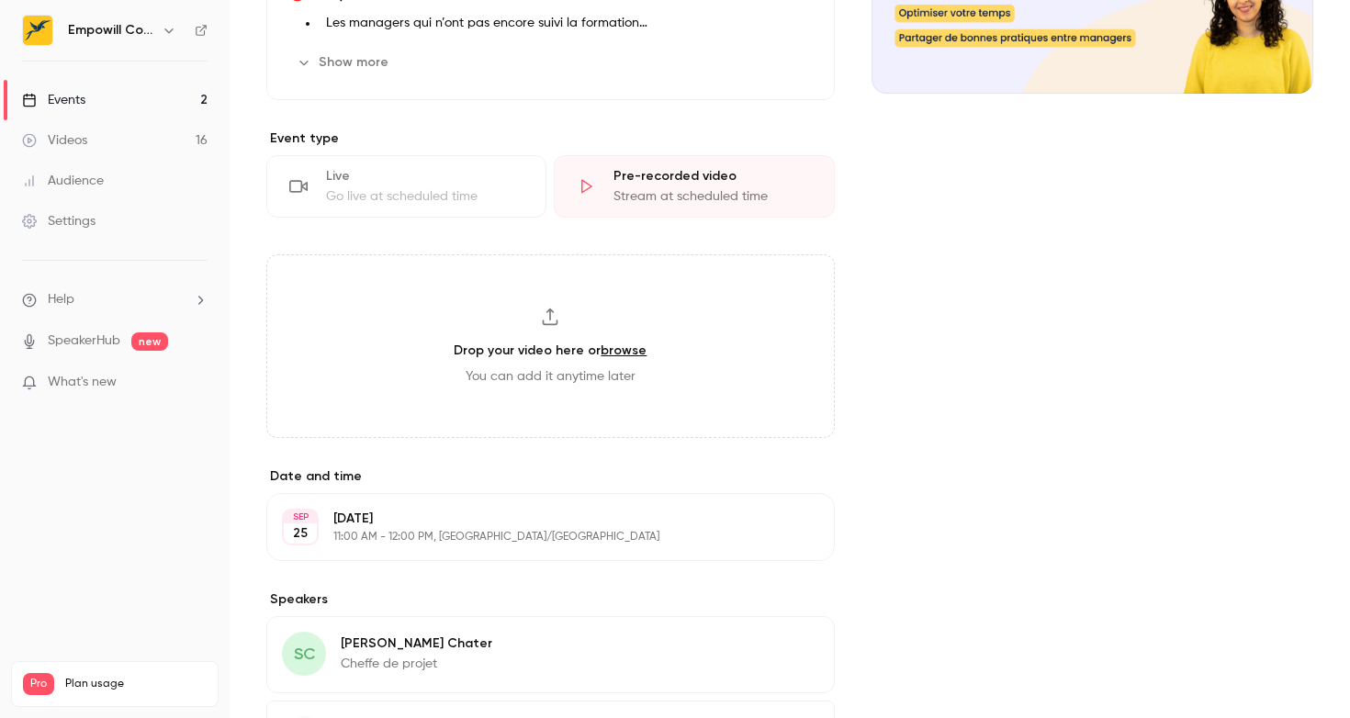
click at [626, 346] on link "browse" at bounding box center [624, 351] width 46 height 16
type input "**********"
